Goal: Transaction & Acquisition: Purchase product/service

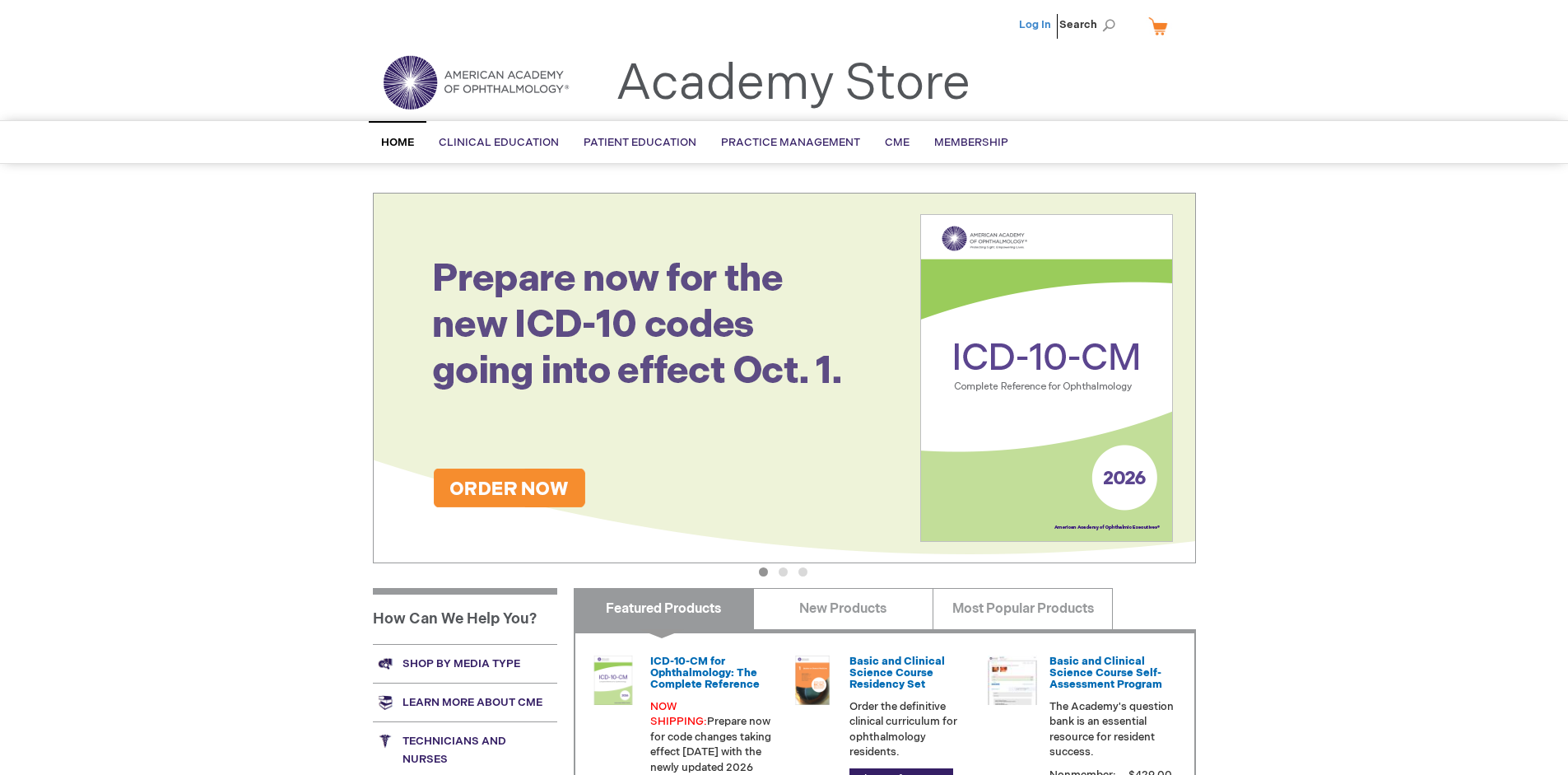
click at [1037, 25] on link "Log In" at bounding box center [1035, 25] width 32 height 13
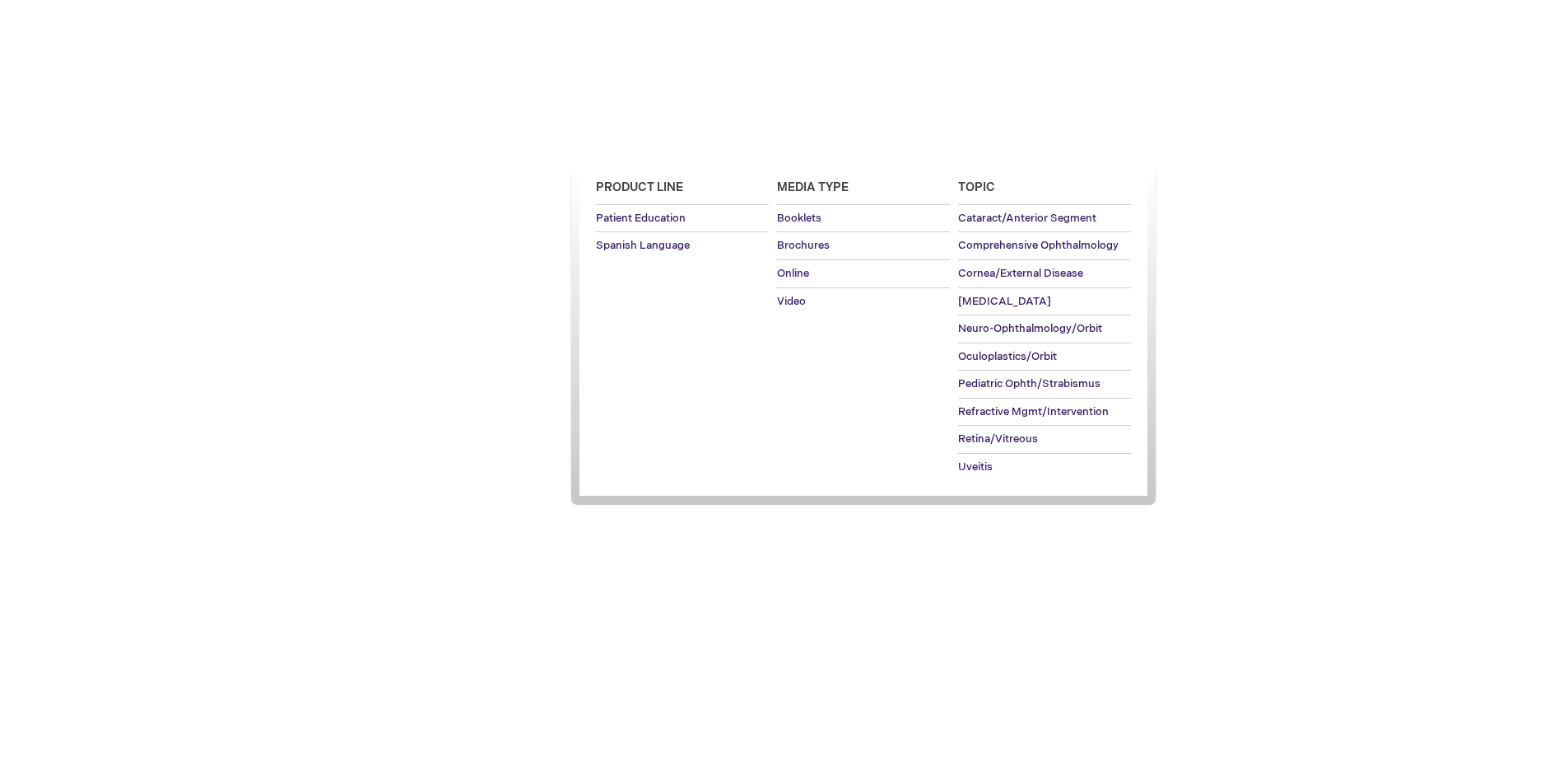
click at [635, 143] on span "Patient Education" at bounding box center [640, 142] width 113 height 13
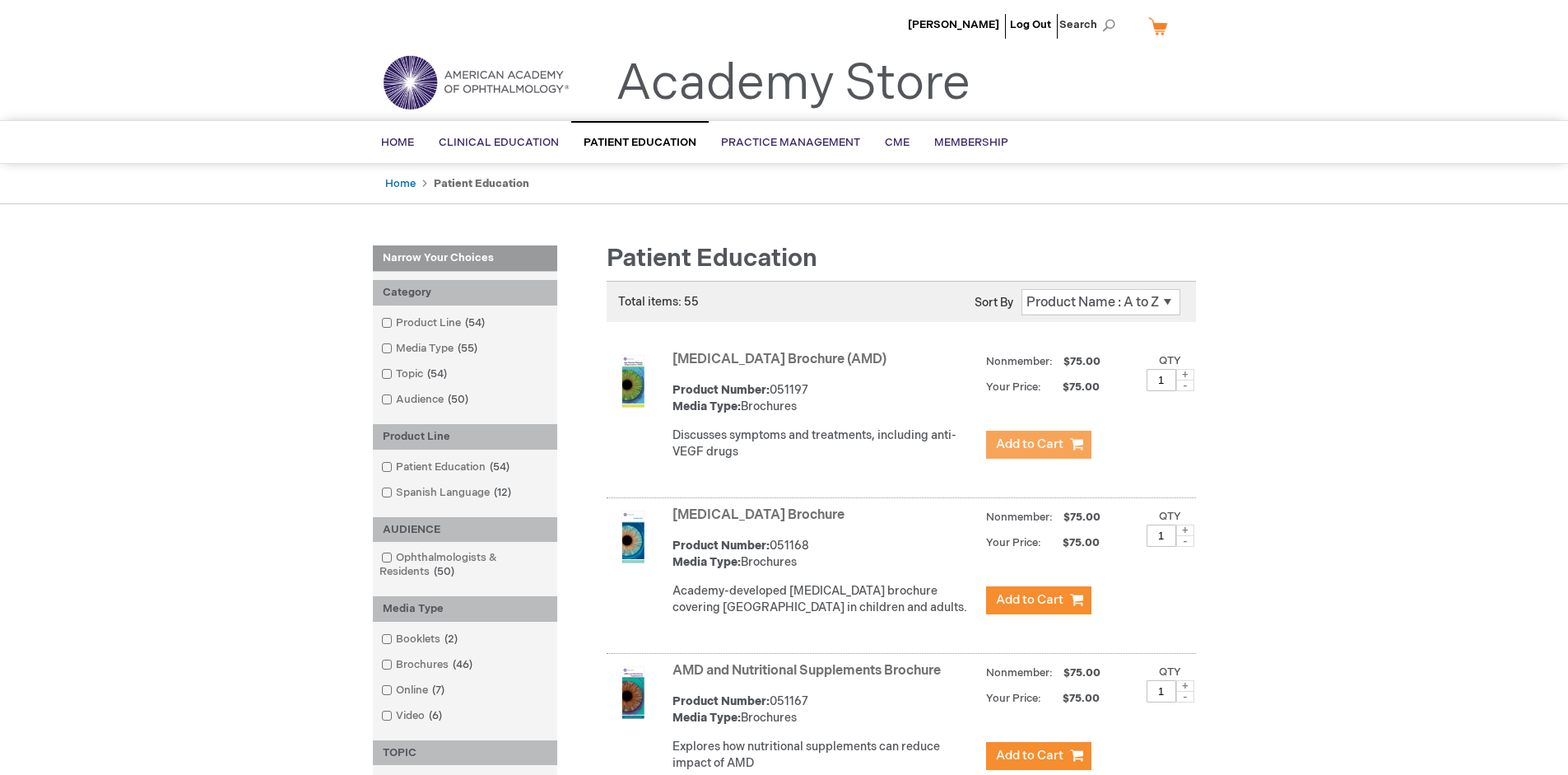
click at [1037, 444] on span "Add to Cart" at bounding box center [1029, 443] width 67 height 15
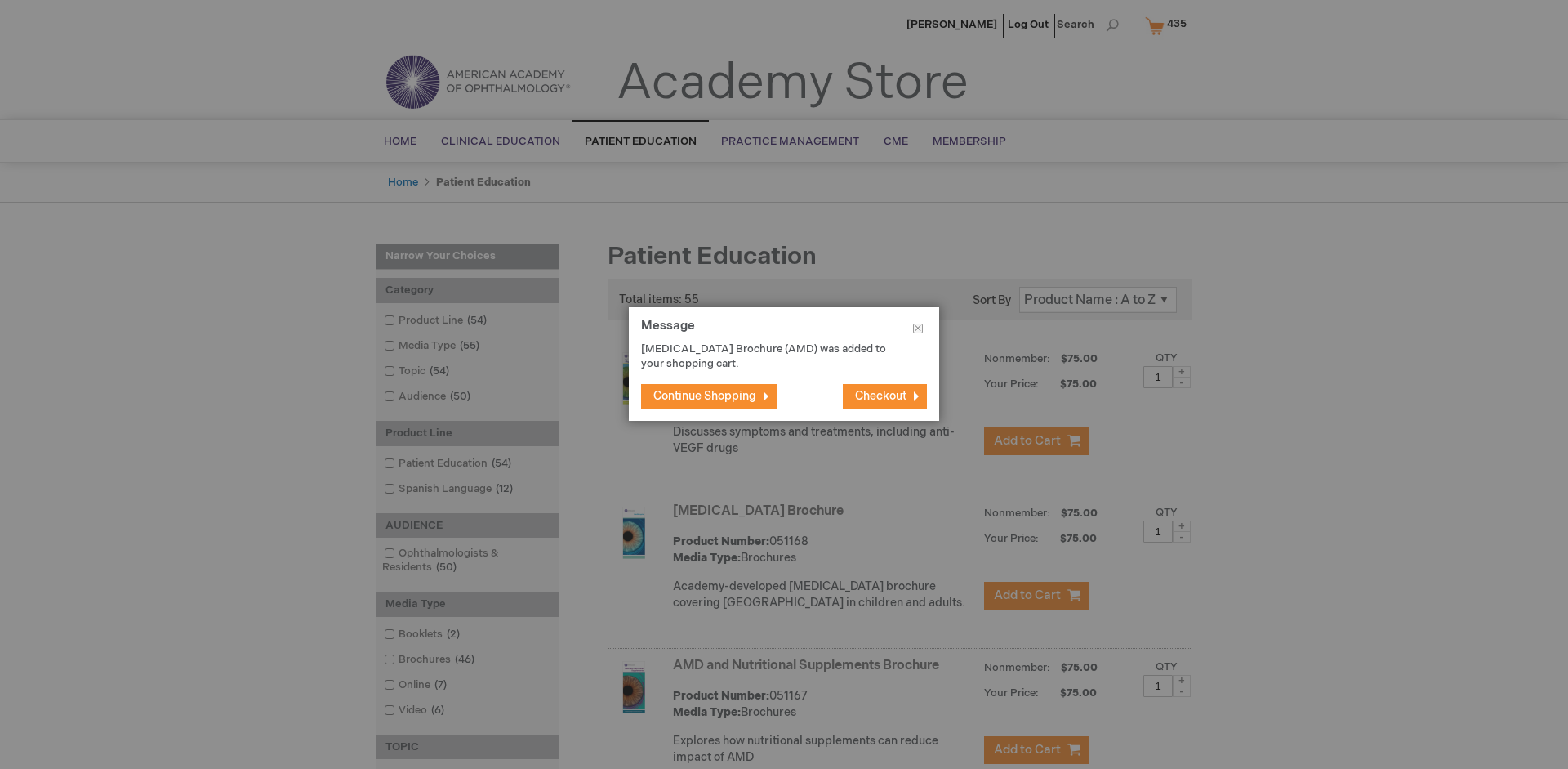
click at [705, 395] on span "Continue Shopping" at bounding box center [705, 395] width 103 height 14
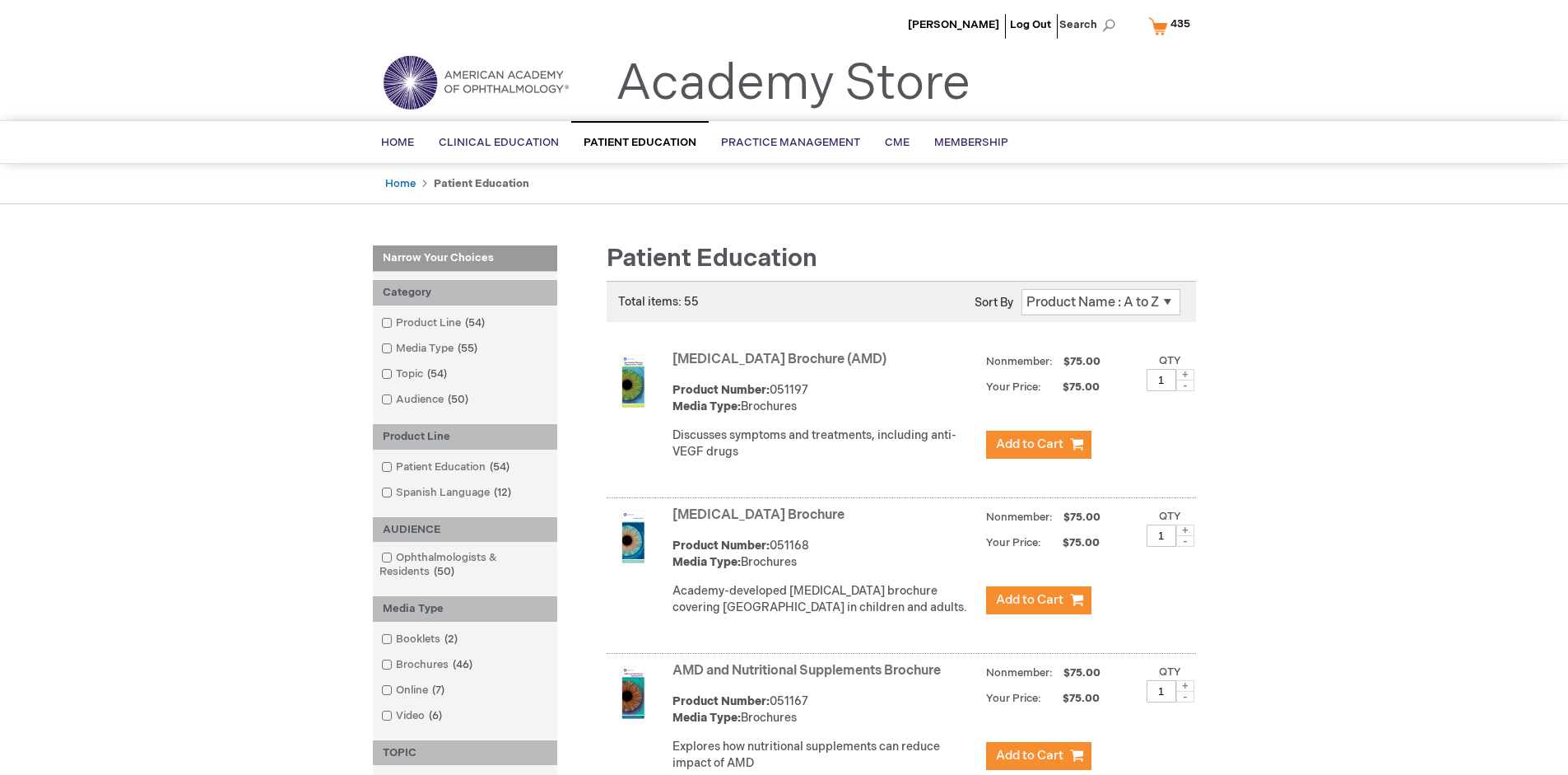
click at [809, 679] on link "AMD and Nutritional Supplements Brochure" at bounding box center [806, 670] width 268 height 15
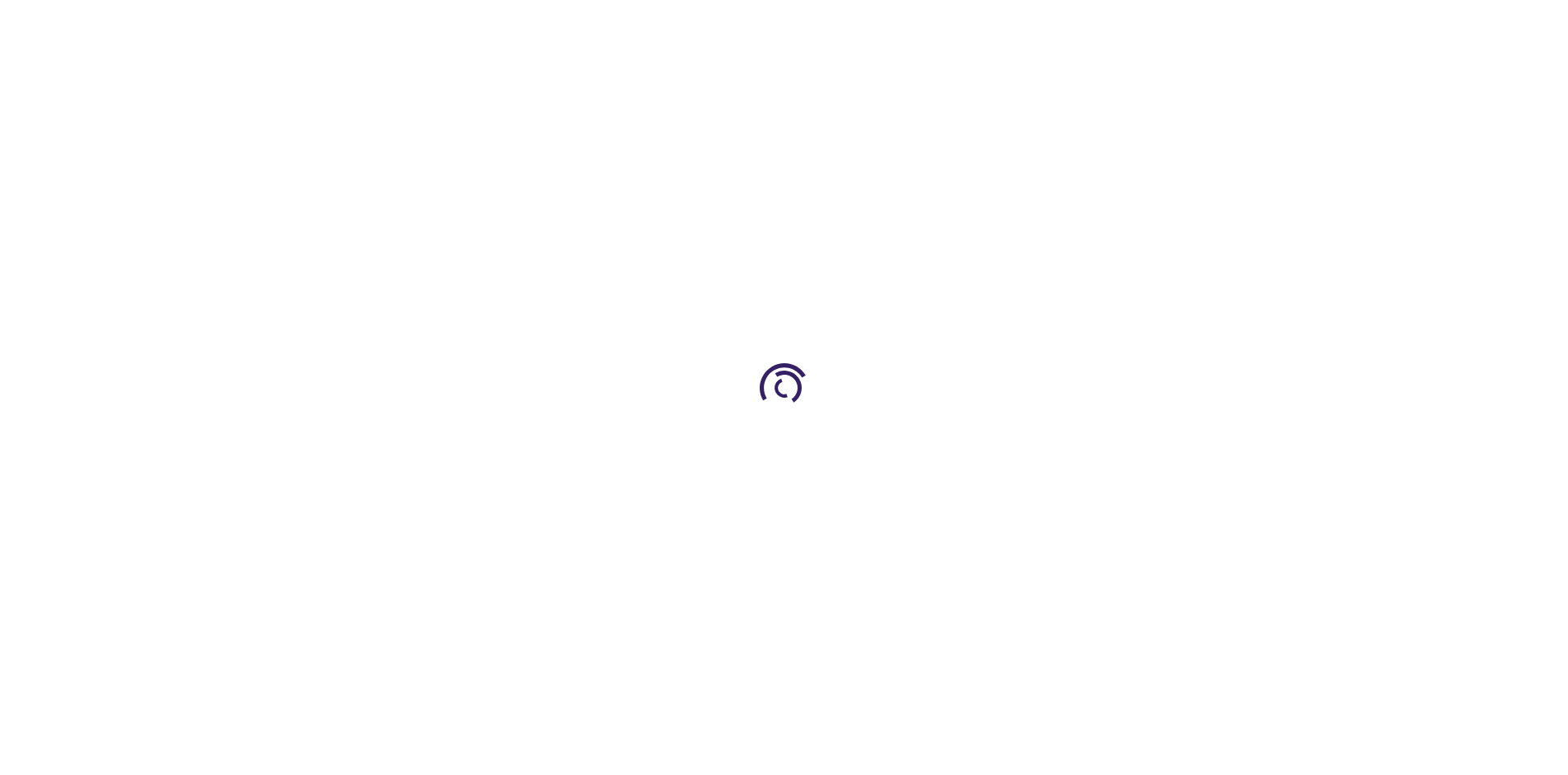
type input "1"
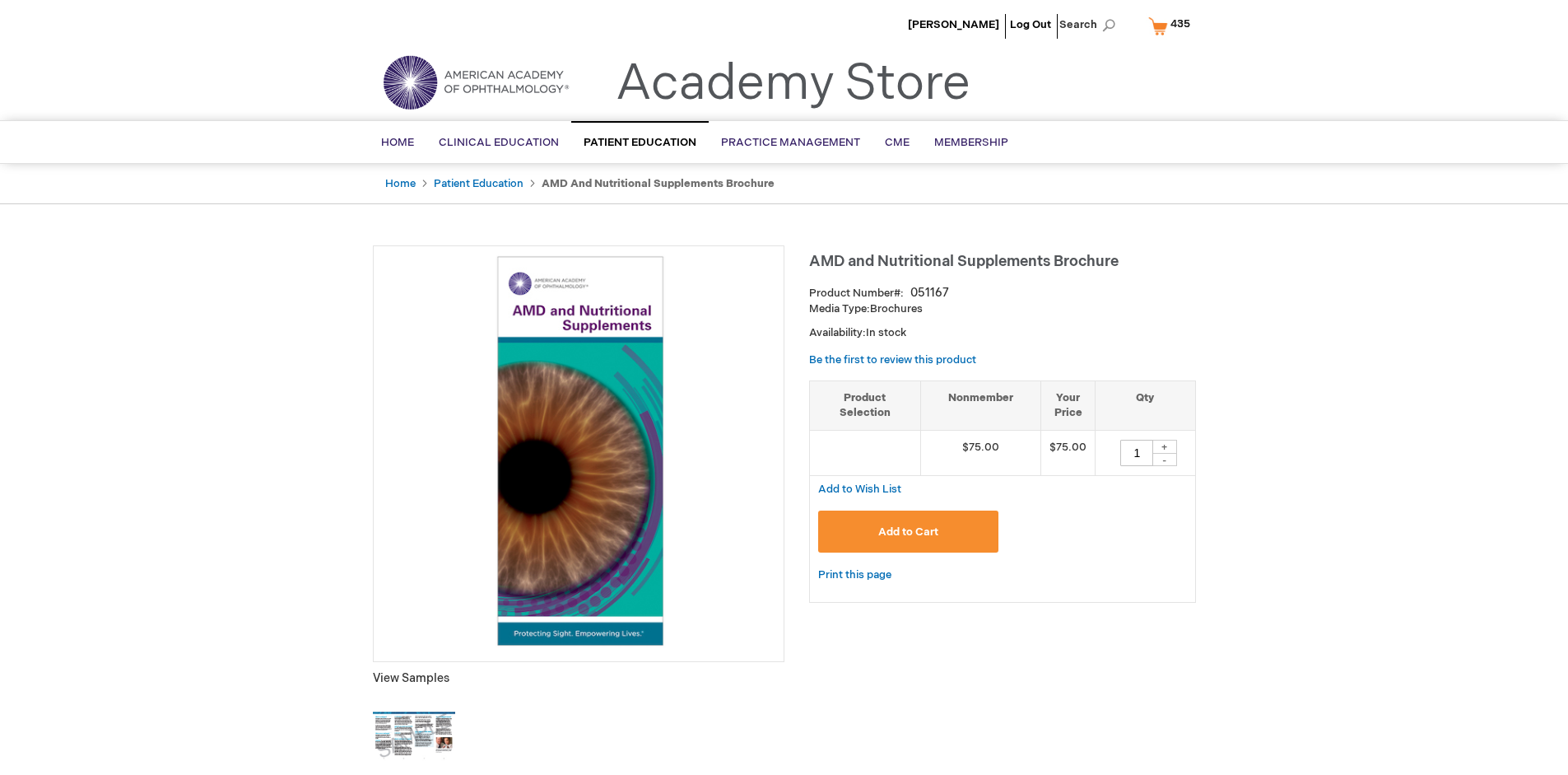
click at [908, 531] on span "Add to Cart" at bounding box center [908, 532] width 60 height 13
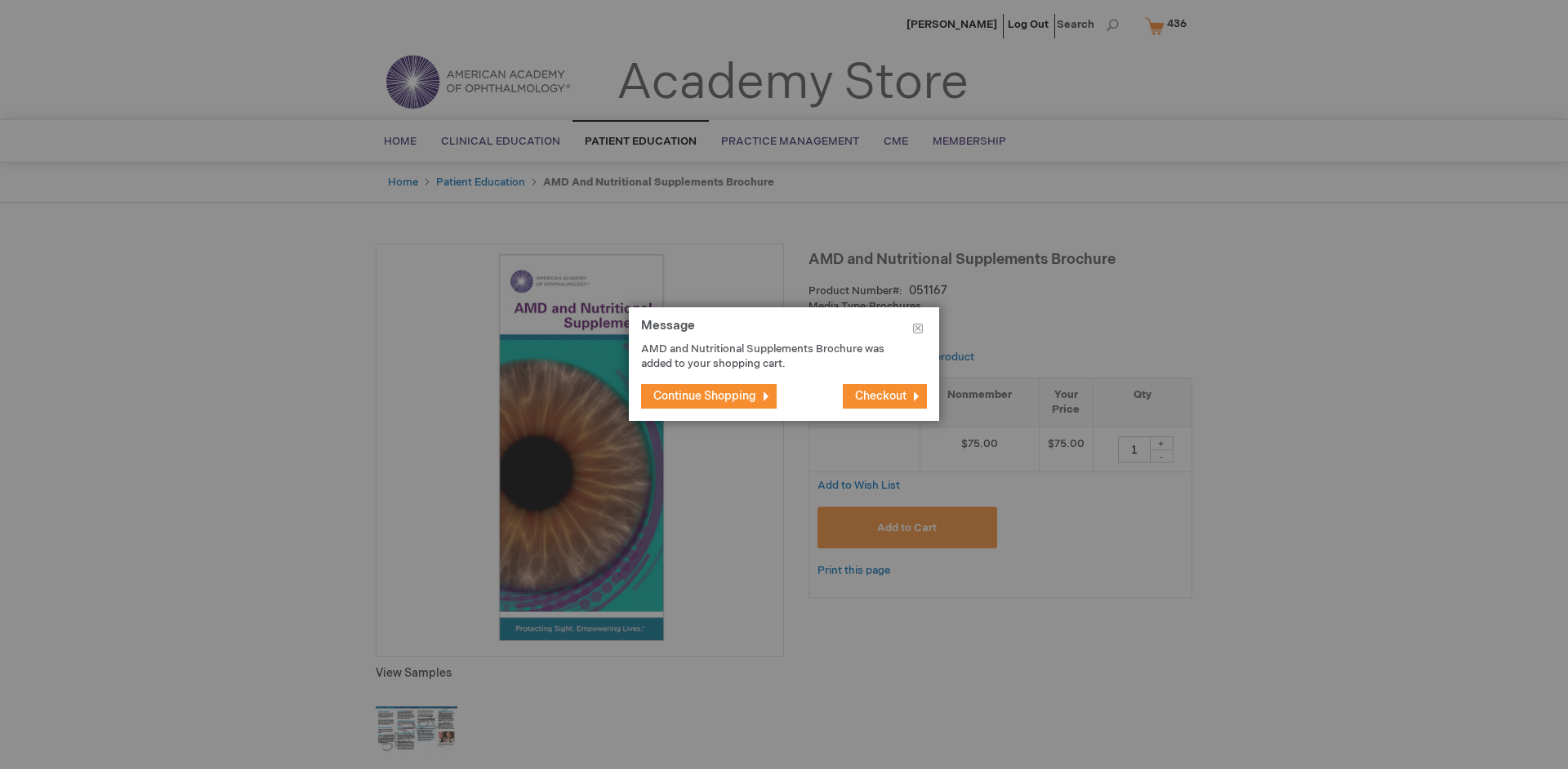
click at [705, 395] on span "Continue Shopping" at bounding box center [705, 395] width 103 height 14
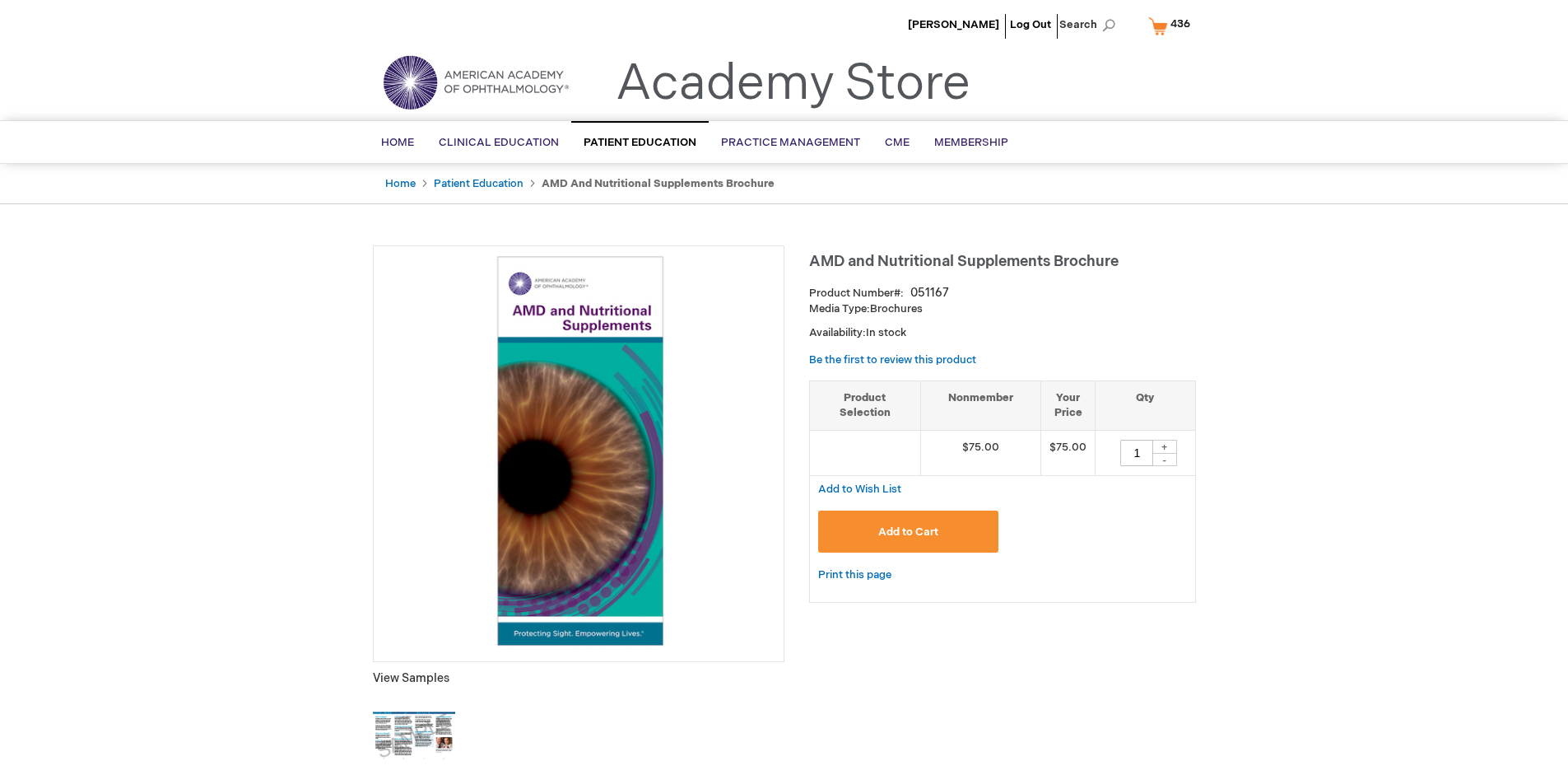
click at [1172, 25] on span "436" at bounding box center [1180, 24] width 20 height 13
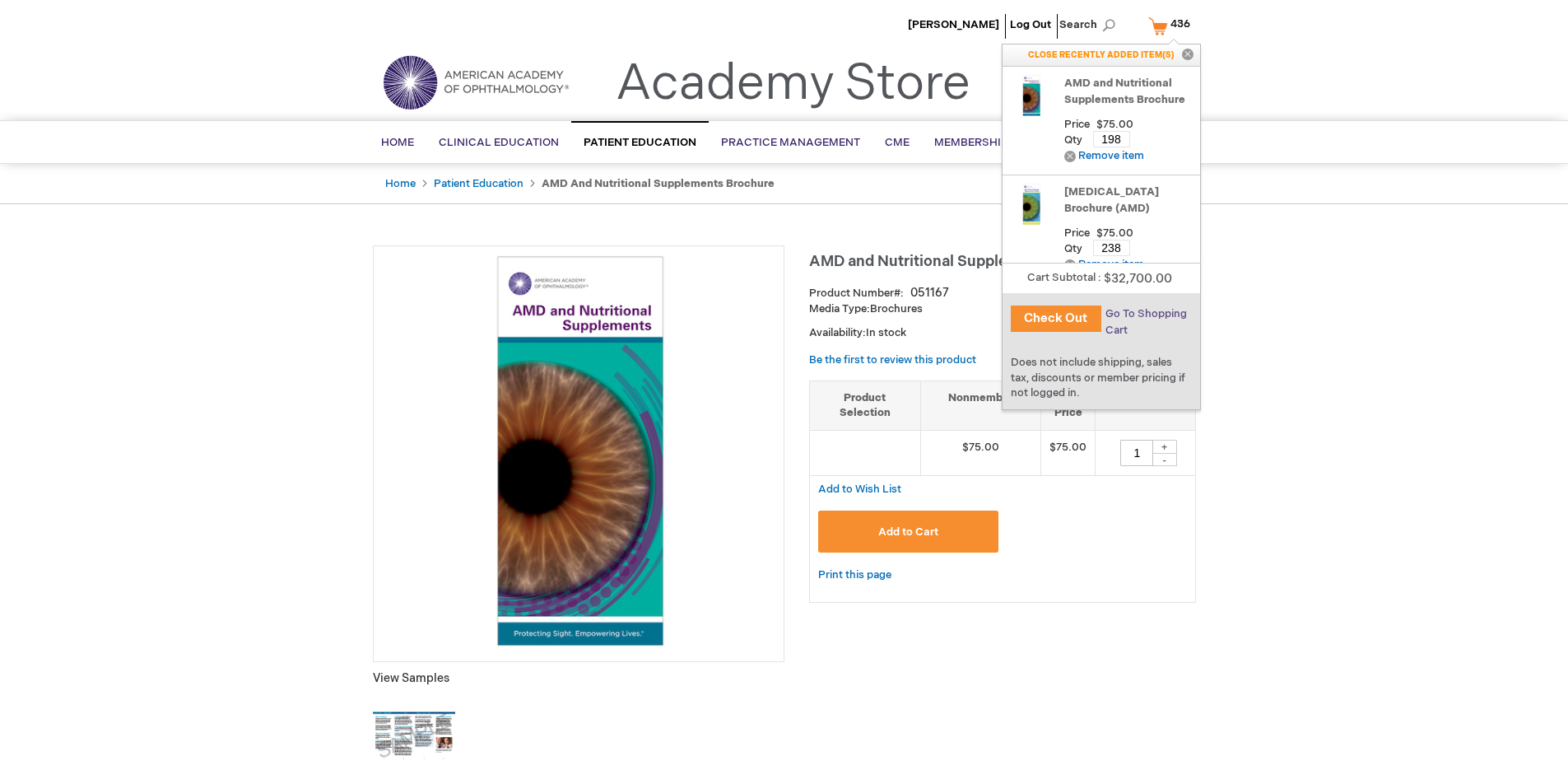
click at [1145, 313] on span "Go To Shopping Cart" at bounding box center [1146, 322] width 82 height 30
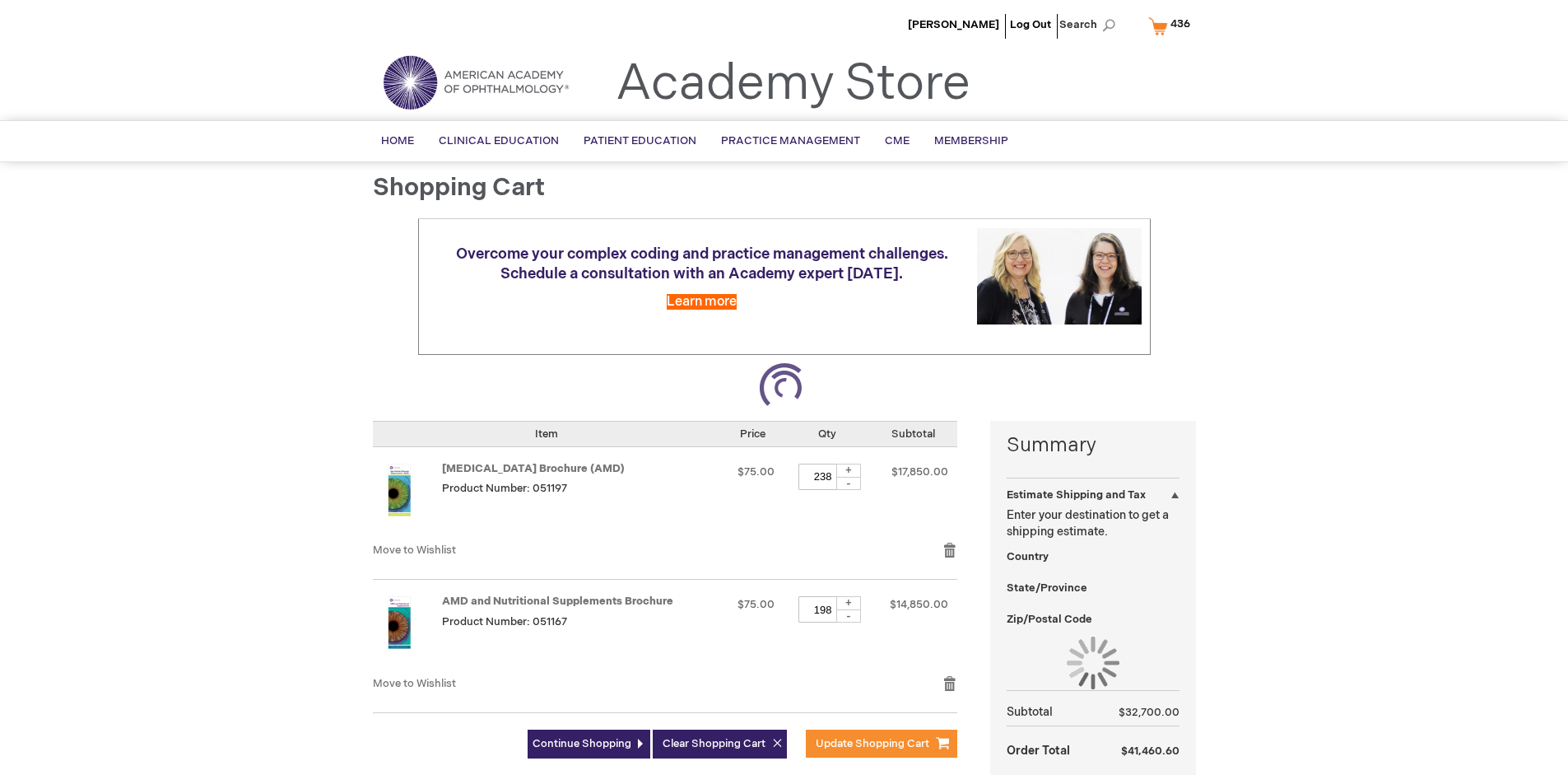
select select "US"
select select "41"
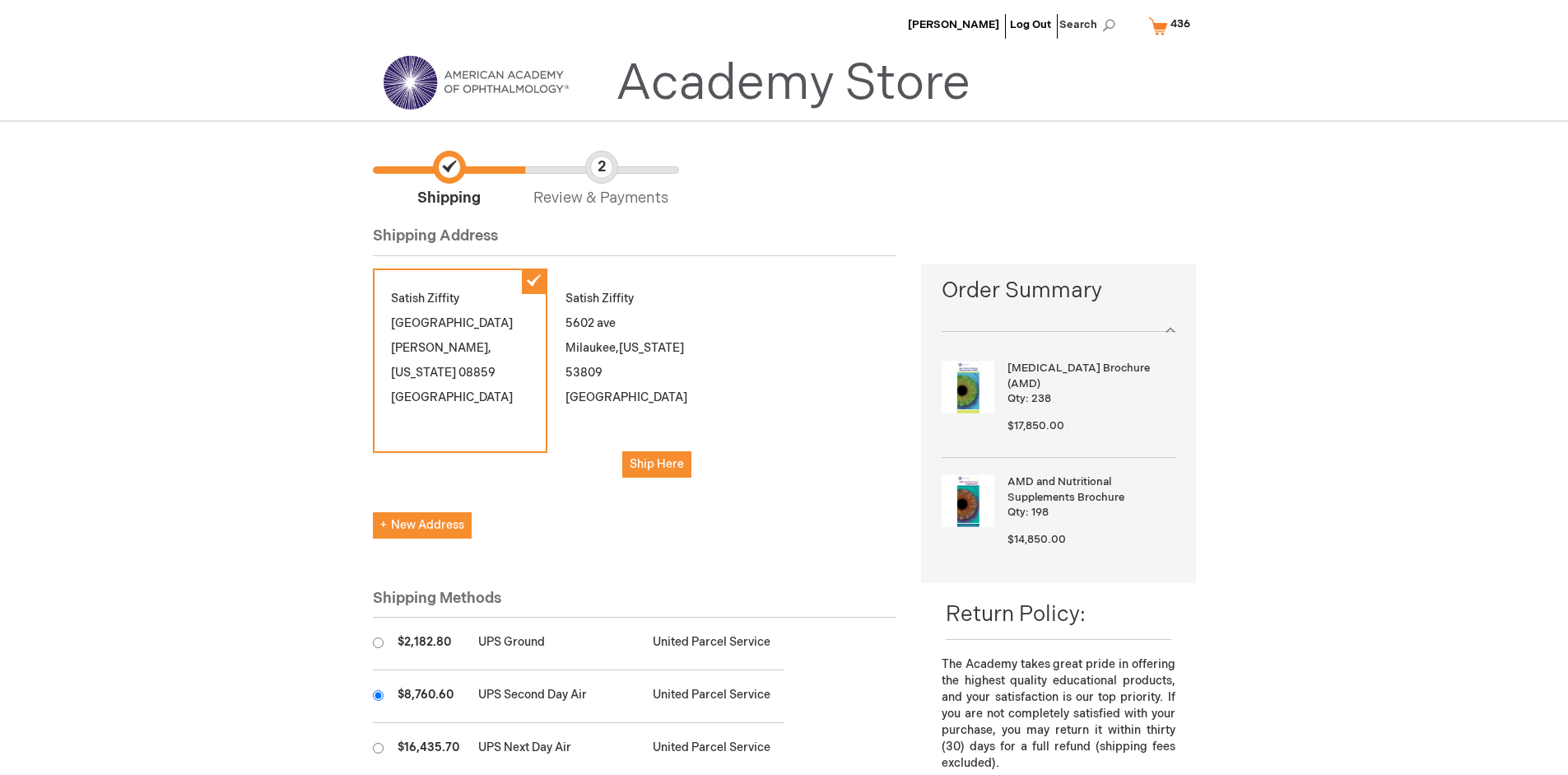
click at [378, 695] on input "radio" at bounding box center [378, 695] width 11 height 11
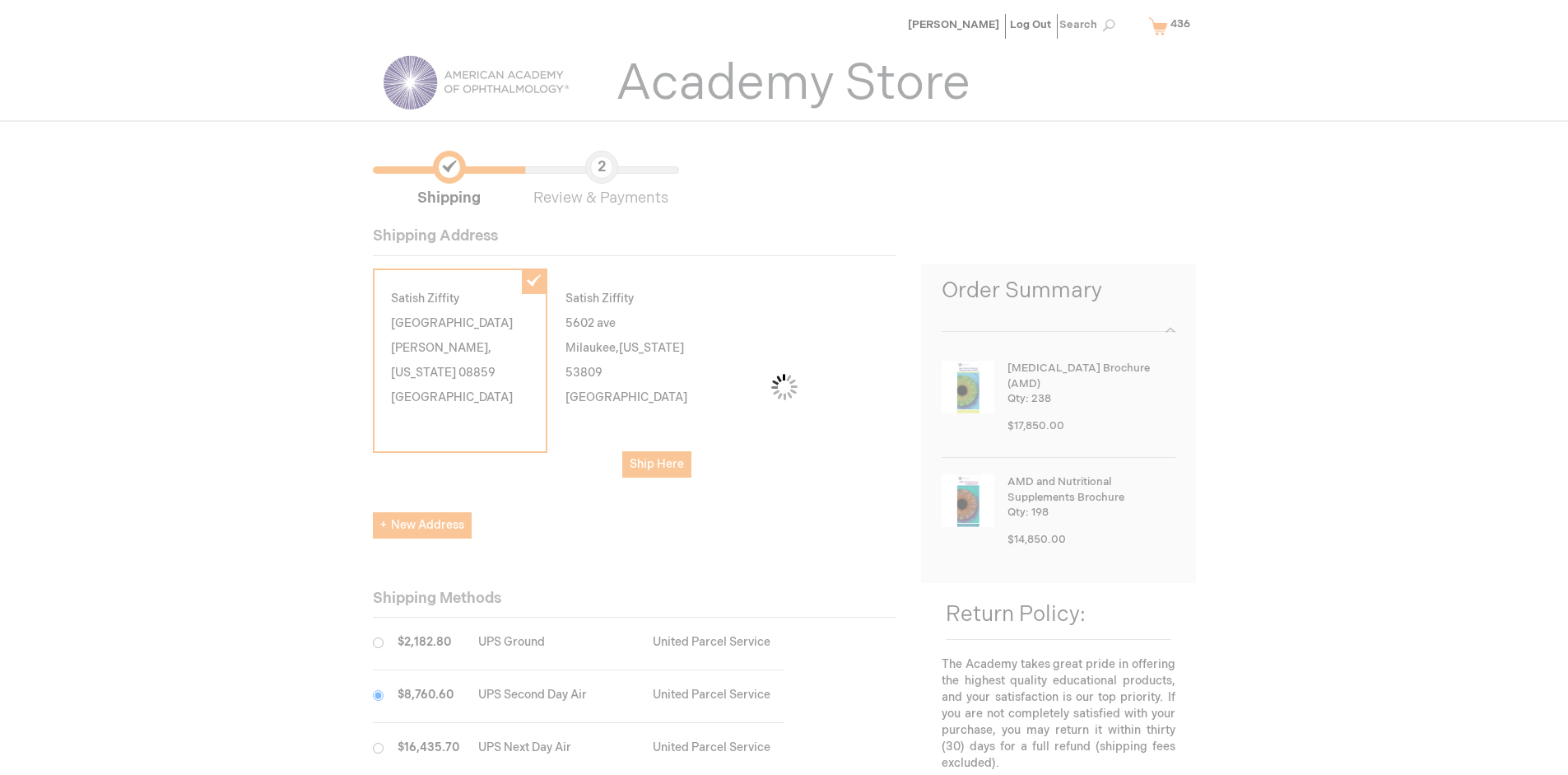
scroll to position [83, 0]
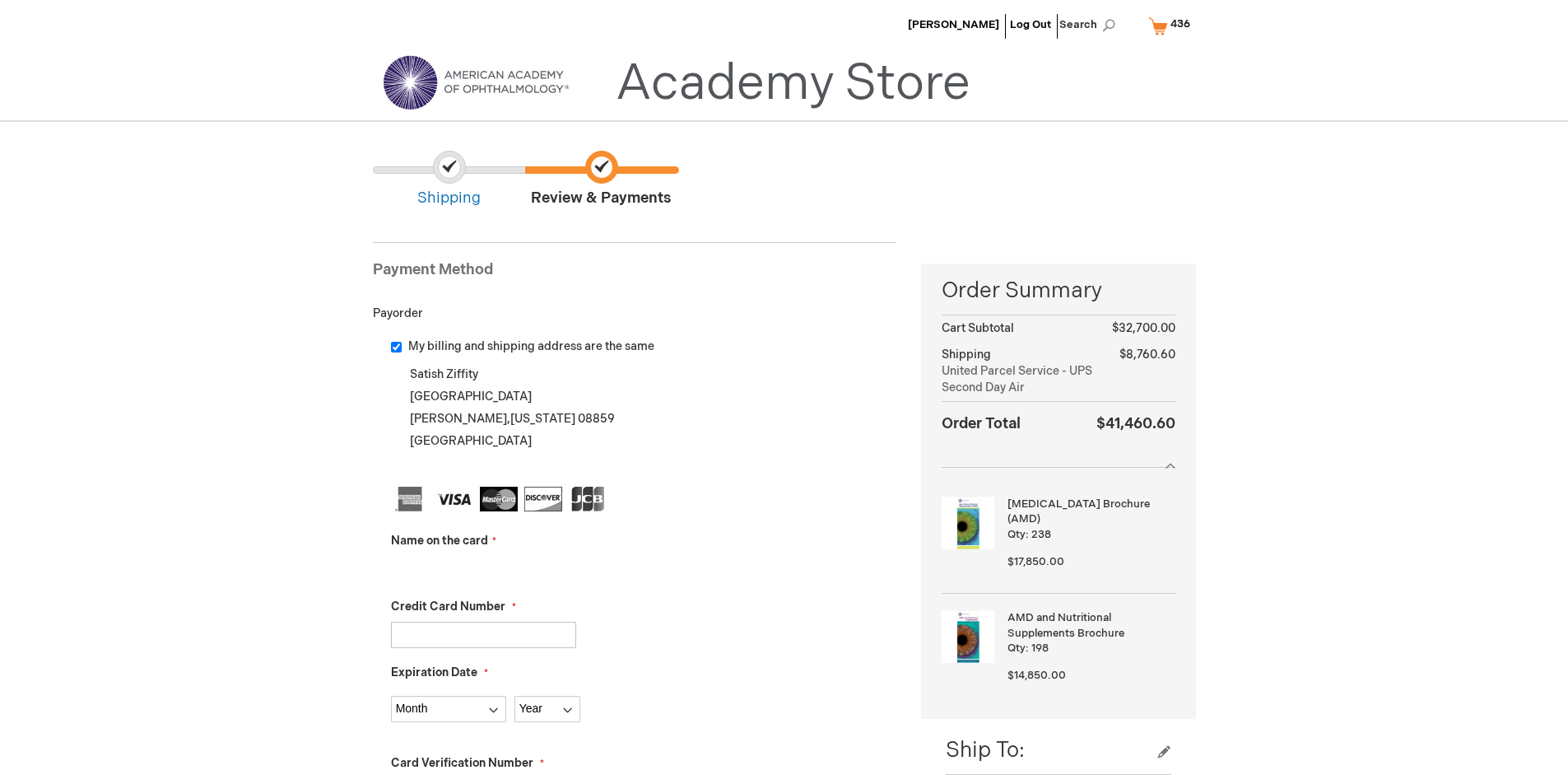
click at [483, 568] on input "Name on the card" at bounding box center [483, 569] width 185 height 26
